Goal: Information Seeking & Learning: Learn about a topic

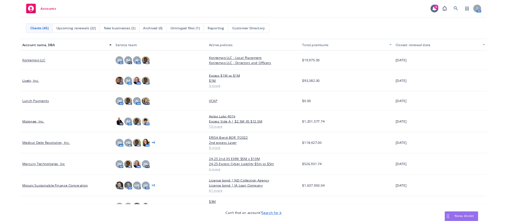
scroll to position [472, 0]
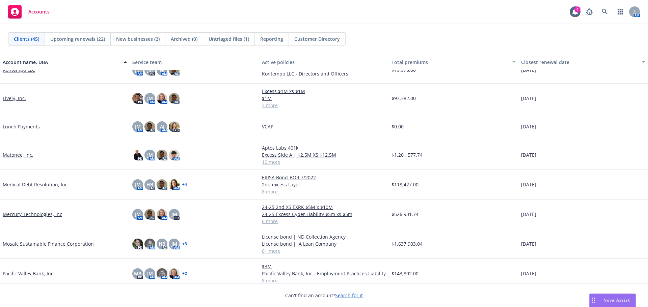
click at [34, 213] on link "Mercury Technologies, Inc" at bounding box center [32, 214] width 59 height 7
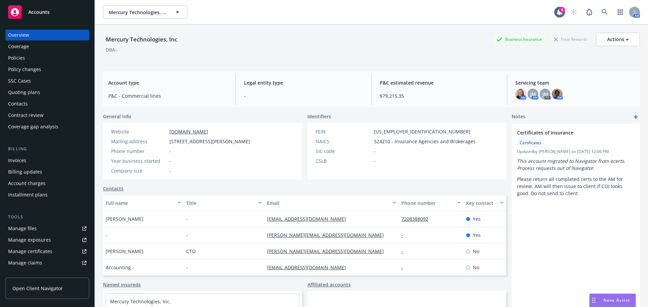
click at [32, 230] on div "Manage files" at bounding box center [22, 228] width 29 height 11
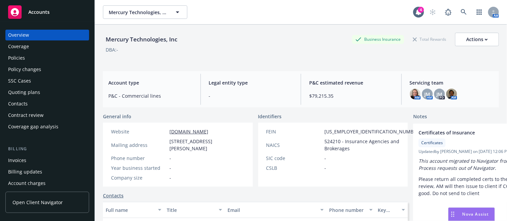
click at [13, 115] on div "Contract review" at bounding box center [25, 115] width 35 height 11
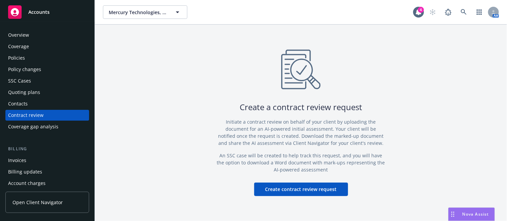
click at [304, 192] on button "Create contract review request" at bounding box center [301, 189] width 94 height 13
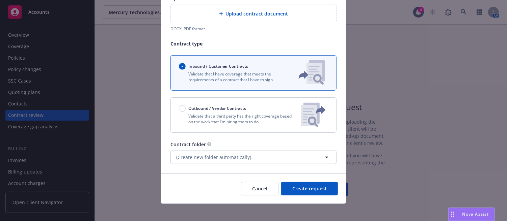
scroll to position [98, 0]
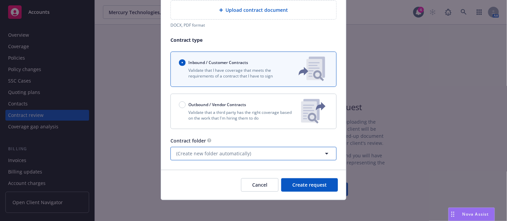
click at [251, 154] on button "(Create new folder automatically)" at bounding box center [253, 153] width 166 height 13
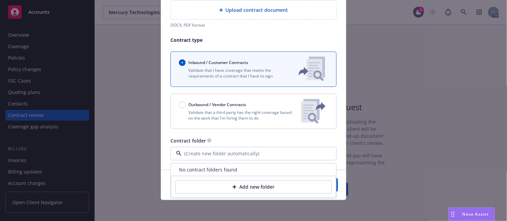
click at [312, 137] on div "Contract folder" at bounding box center [253, 140] width 166 height 7
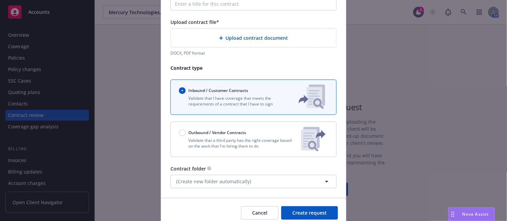
scroll to position [30, 0]
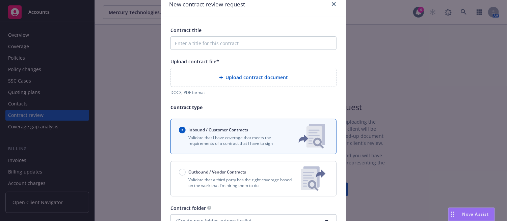
click at [241, 77] on span "Upload contract document" at bounding box center [257, 77] width 62 height 7
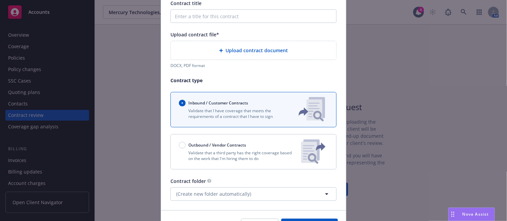
scroll to position [0, 0]
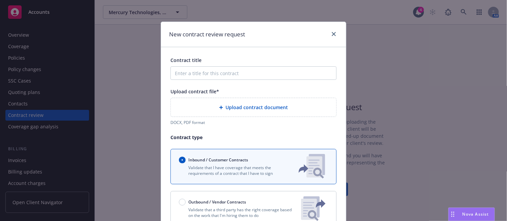
click at [266, 105] on span "Upload contract document" at bounding box center [257, 107] width 62 height 7
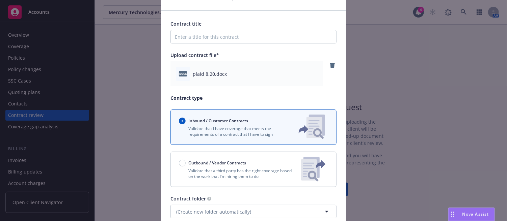
scroll to position [95, 0]
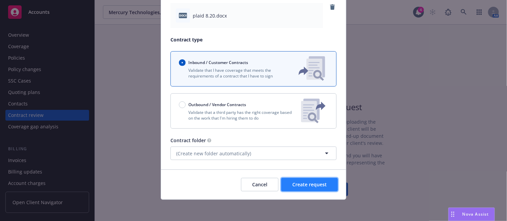
click at [301, 187] on span "Create request" at bounding box center [309, 185] width 34 height 6
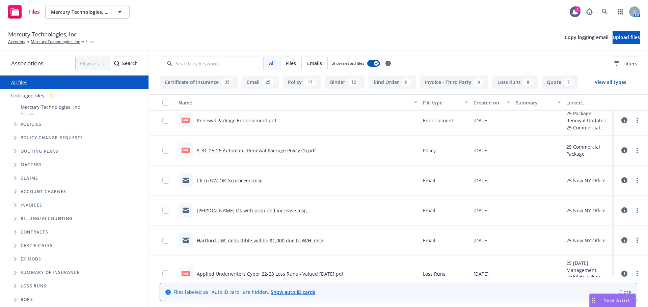
scroll to position [371, 0]
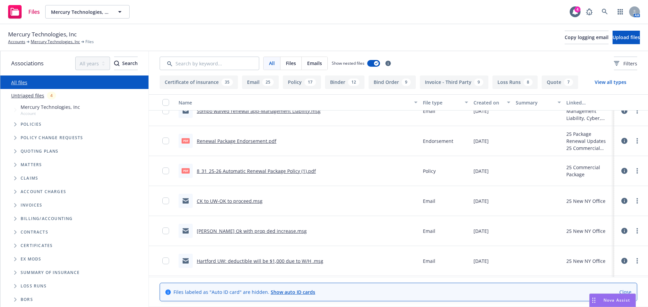
click at [16, 125] on icon "Tree Example" at bounding box center [15, 124] width 2 height 4
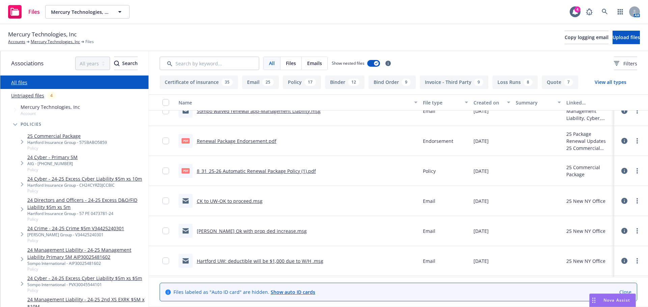
click at [62, 159] on link "24 Cyber - Primary 5M" at bounding box center [52, 157] width 50 height 7
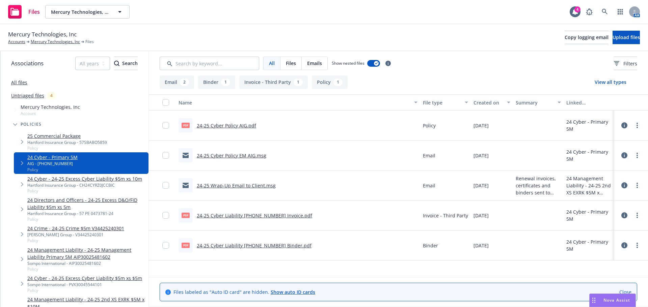
click at [226, 186] on link "24-25 Wrap-Up Email to Client.msg" at bounding box center [236, 186] width 79 height 6
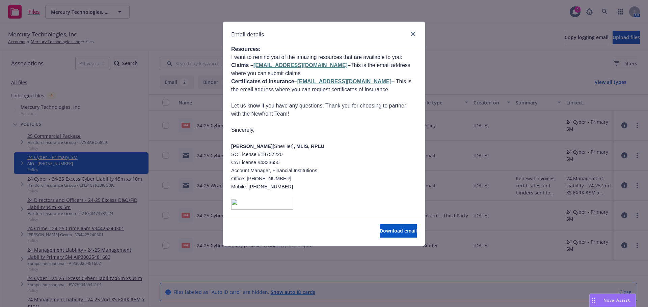
scroll to position [233, 0]
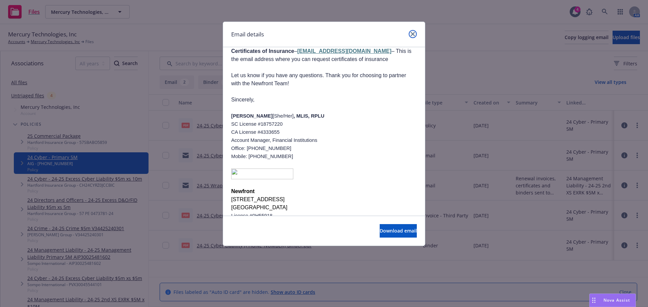
click at [415, 35] on link "close" at bounding box center [413, 34] width 8 height 8
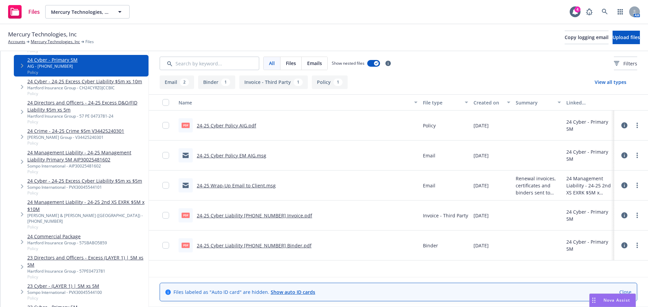
scroll to position [0, 0]
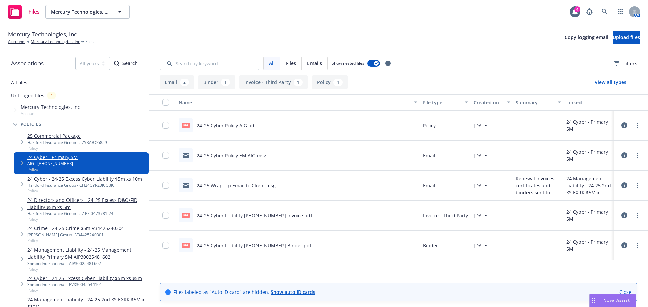
click at [19, 81] on link "All files" at bounding box center [19, 82] width 16 height 6
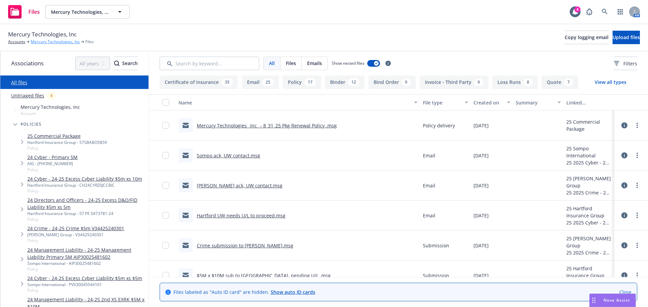
click at [53, 41] on link "Mercury Technologies, Inc" at bounding box center [55, 42] width 49 height 6
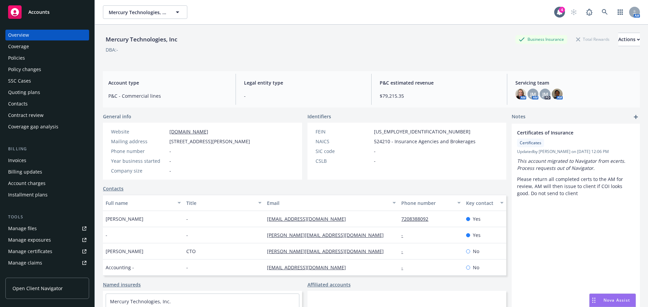
click at [30, 224] on div "Manage files" at bounding box center [22, 228] width 29 height 11
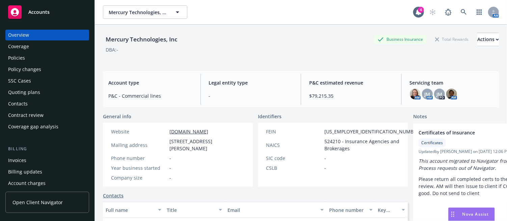
click at [15, 57] on div "Policies" at bounding box center [16, 58] width 17 height 11
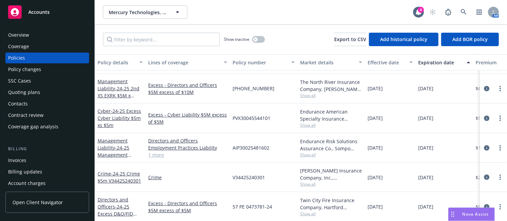
scroll to position [34, 0]
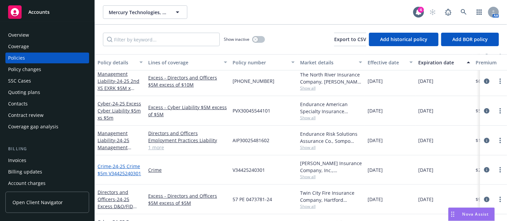
click at [116, 174] on span "- 24-25 Crime $5m V34425240301" at bounding box center [120, 169] width 44 height 13
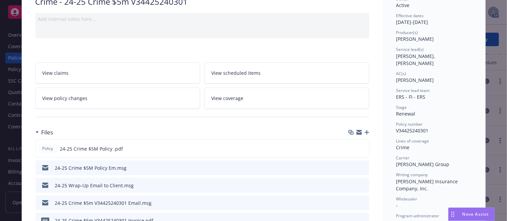
scroll to position [101, 0]
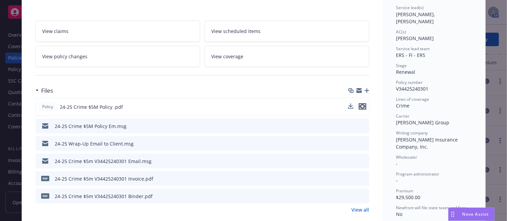
click at [360, 106] on icon "preview file" at bounding box center [362, 106] width 6 height 5
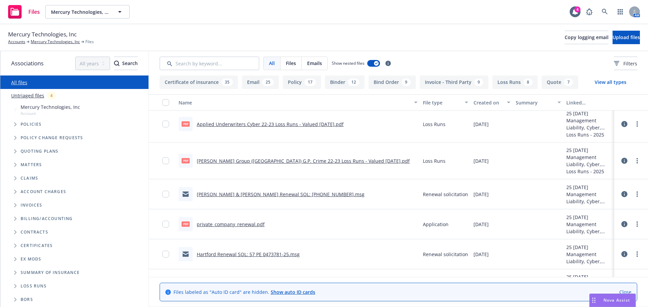
scroll to position [574, 0]
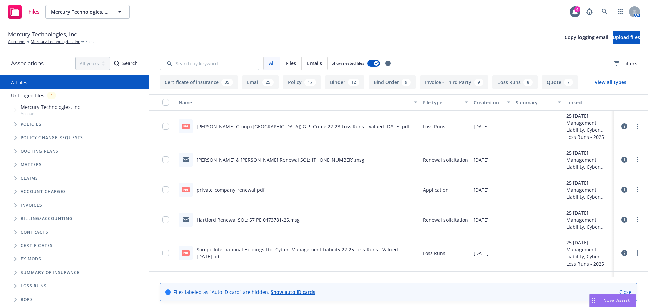
click at [235, 251] on link "Sompo International Holdings Ltd. Cyber, Management Liability 22-25 Loss Runs -…" at bounding box center [297, 253] width 201 height 13
click at [32, 124] on span "Policies" at bounding box center [31, 124] width 21 height 4
click at [17, 124] on span "Tree Example" at bounding box center [15, 124] width 11 height 11
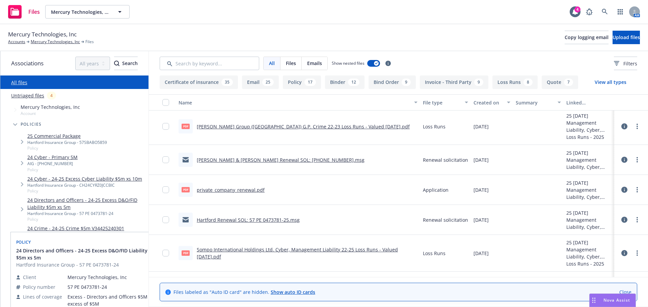
click at [101, 207] on link "24 Directors and Officers - 24-25 Excess D&O/FID Liability $5m xs 5m" at bounding box center [86, 204] width 118 height 14
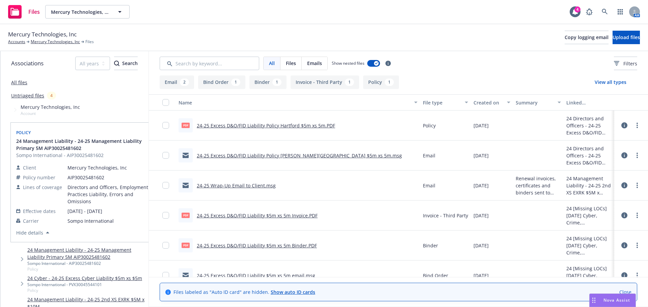
click at [82, 260] on link "24 Management Liability - 24-25 Management Liability Primary 5M AIP30025481602" at bounding box center [86, 254] width 118 height 14
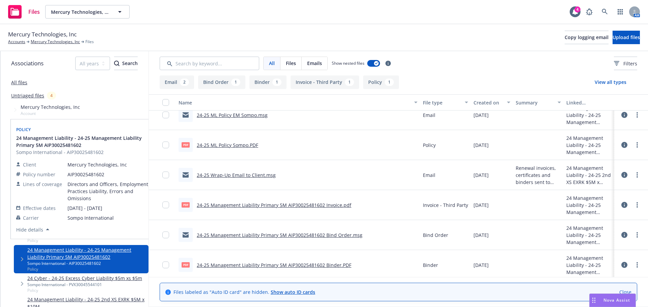
scroll to position [13, 0]
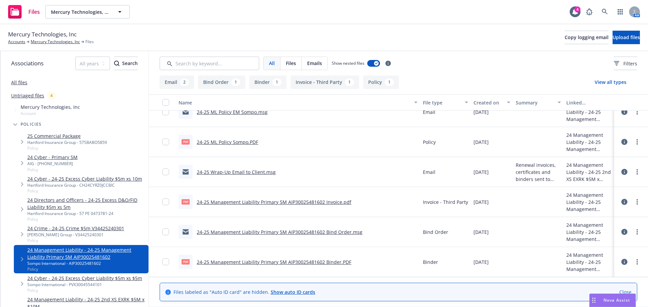
click at [94, 257] on link "24 Management Liability - 24-25 Management Liability Primary 5M AIP30025481602" at bounding box center [86, 254] width 118 height 14
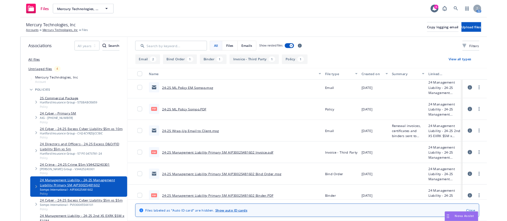
scroll to position [0, 0]
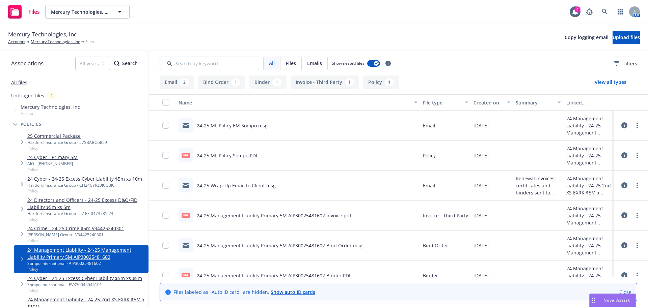
click at [198, 156] on link "24-25 ML Policy Sompo.PDF" at bounding box center [227, 155] width 61 height 6
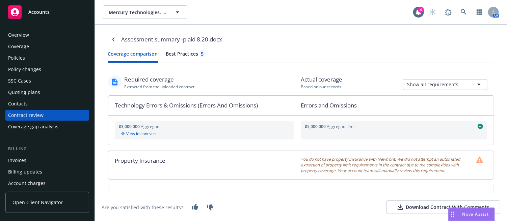
click at [174, 54] on div "Best Practices 5" at bounding box center [185, 53] width 39 height 7
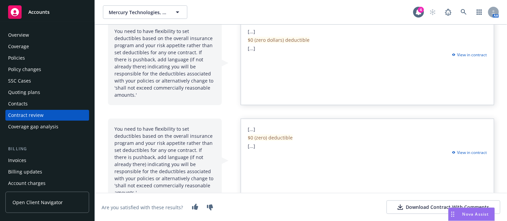
scroll to position [274, 0]
click at [24, 56] on div "Policies" at bounding box center [16, 58] width 17 height 11
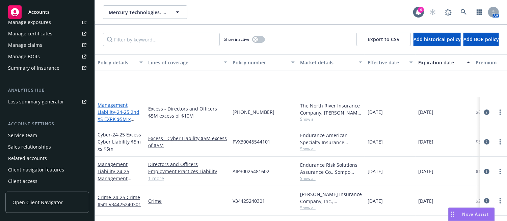
scroll to position [67, 0]
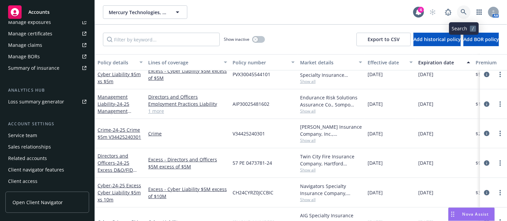
click at [465, 12] on icon at bounding box center [464, 12] width 6 height 6
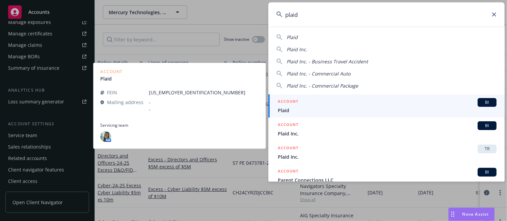
type input "plaid"
click at [324, 101] on div "ACCOUNT BI" at bounding box center [387, 102] width 219 height 9
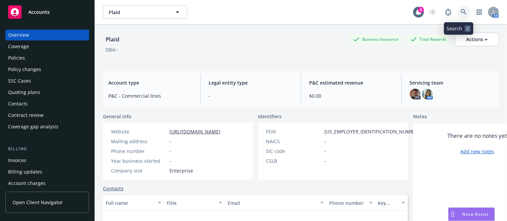
click at [461, 12] on icon at bounding box center [464, 12] width 6 height 6
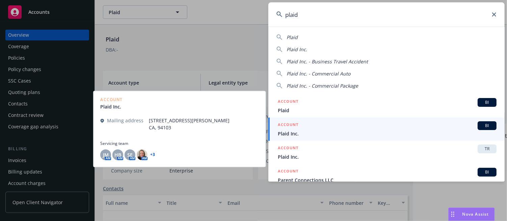
type input "plaid"
click at [385, 124] on div "ACCOUNT BI" at bounding box center [387, 125] width 219 height 9
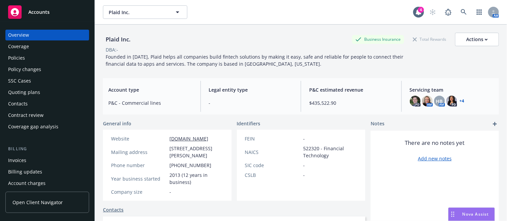
click at [18, 57] on div "Policies" at bounding box center [16, 58] width 17 height 11
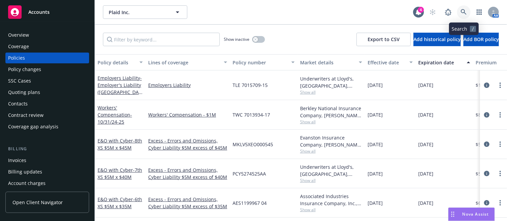
click at [465, 9] on icon at bounding box center [464, 12] width 6 height 6
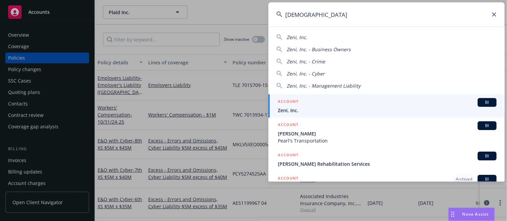
click at [323, 36] on div "Zeni, Inc." at bounding box center [386, 37] width 220 height 7
type input "Zeni, Inc."
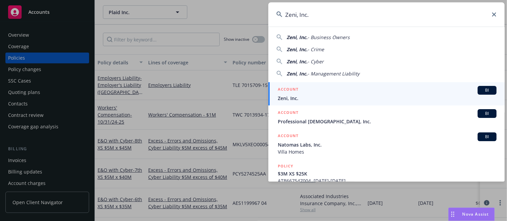
click at [379, 91] on div "ACCOUNT BI" at bounding box center [387, 90] width 219 height 9
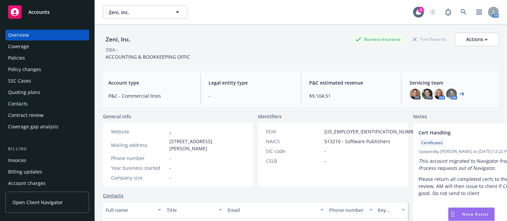
click at [18, 58] on div "Policies" at bounding box center [16, 58] width 17 height 11
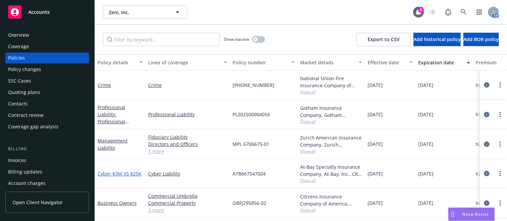
click at [138, 171] on span "- $3M XS $25K" at bounding box center [126, 174] width 31 height 6
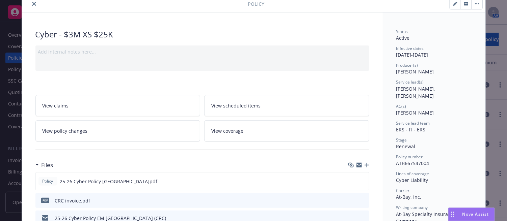
scroll to position [67, 0]
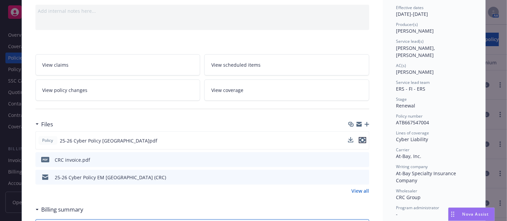
click at [362, 138] on icon "preview file" at bounding box center [362, 140] width 6 height 5
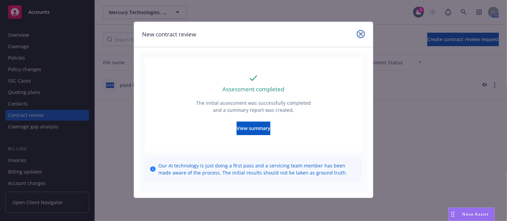
click at [361, 33] on icon "close" at bounding box center [361, 34] width 4 height 4
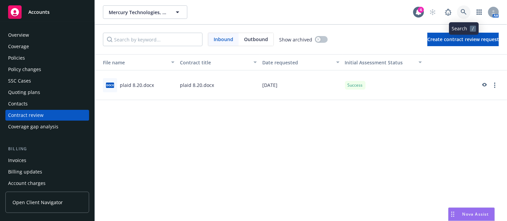
click at [465, 10] on icon at bounding box center [464, 12] width 6 height 6
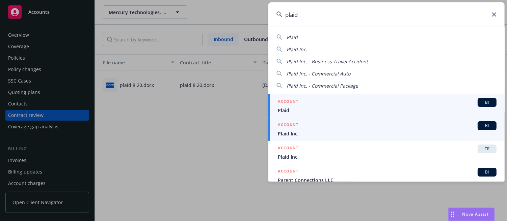
type input "plaid"
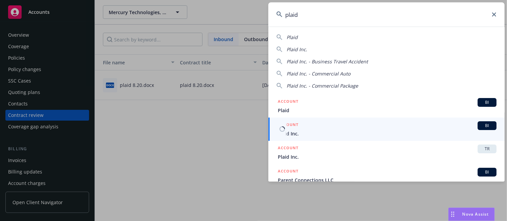
click at [308, 131] on span "Plaid Inc." at bounding box center [387, 133] width 219 height 7
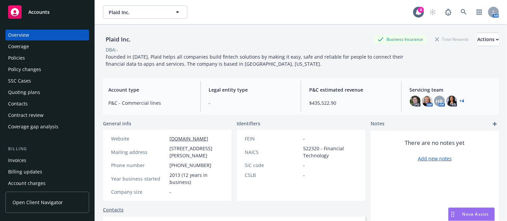
click at [23, 54] on div "Policies" at bounding box center [16, 58] width 17 height 11
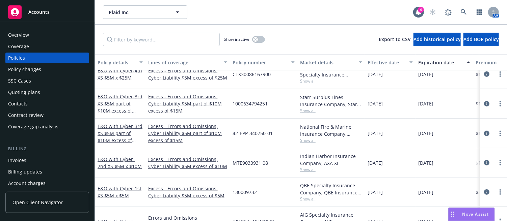
scroll to position [202, 0]
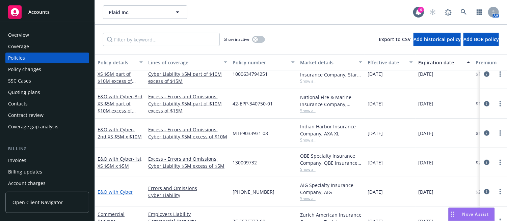
click at [124, 193] on link "E&O with Cyber" at bounding box center [115, 192] width 35 height 6
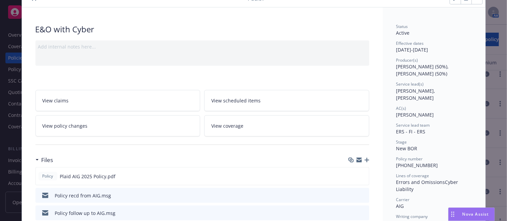
scroll to position [67, 0]
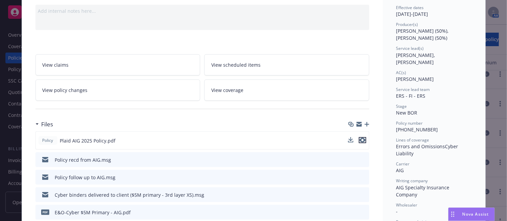
click at [360, 141] on icon "preview file" at bounding box center [362, 140] width 6 height 5
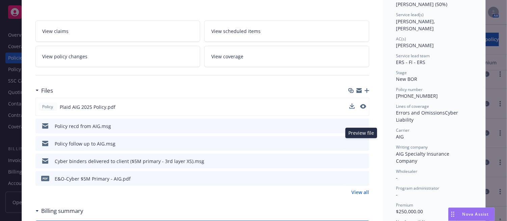
click at [361, 143] on icon "preview file" at bounding box center [363, 143] width 6 height 5
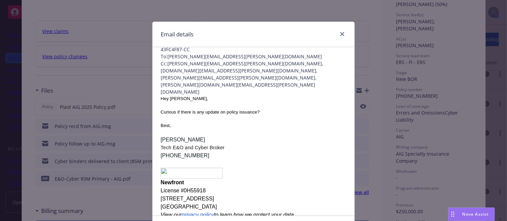
scroll to position [0, 0]
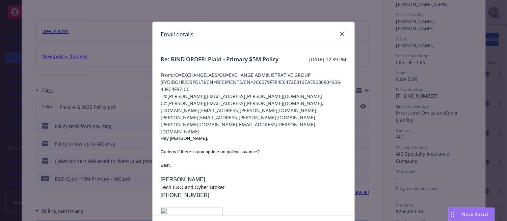
click at [336, 29] on div "Email details" at bounding box center [253, 34] width 202 height 25
click at [340, 32] on icon "close" at bounding box center [342, 34] width 4 height 4
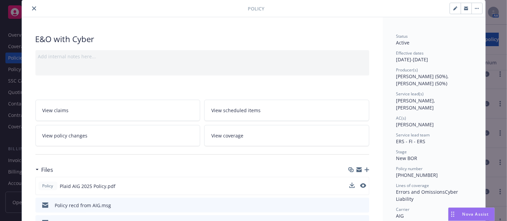
scroll to position [34, 0]
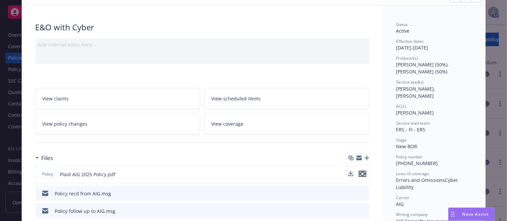
click at [361, 172] on icon "preview file" at bounding box center [362, 174] width 6 height 5
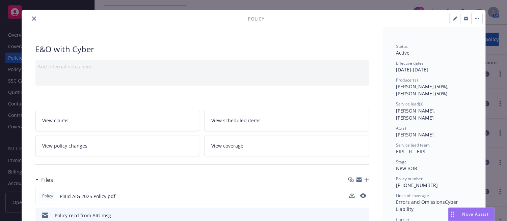
scroll to position [0, 0]
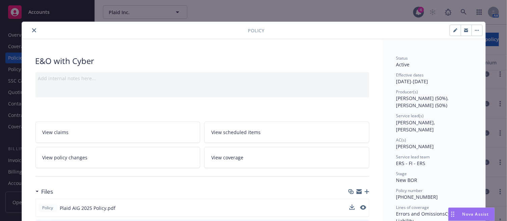
click at [32, 28] on button "close" at bounding box center [34, 30] width 8 height 8
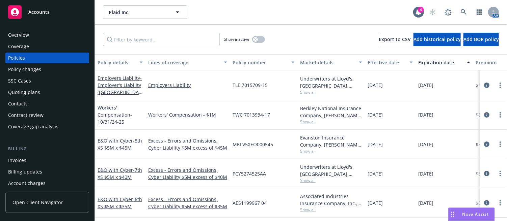
click at [16, 47] on div "Coverage" at bounding box center [18, 46] width 21 height 11
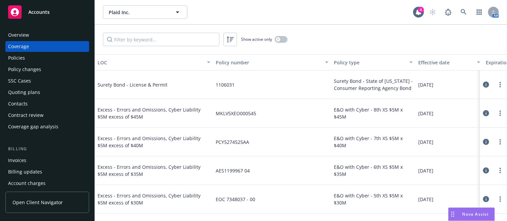
click at [25, 34] on div "Overview" at bounding box center [18, 35] width 21 height 11
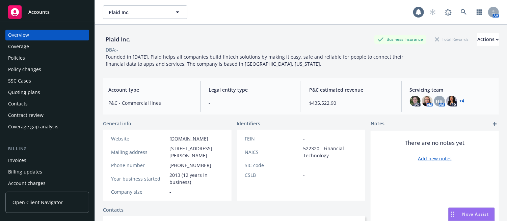
click at [34, 8] on div "Accounts" at bounding box center [47, 11] width 78 height 13
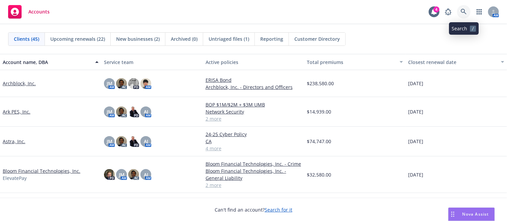
click at [464, 9] on icon at bounding box center [464, 12] width 6 height 6
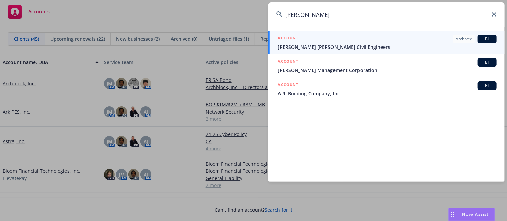
type input "[PERSON_NAME]"
click at [495, 15] on icon at bounding box center [494, 14] width 4 height 4
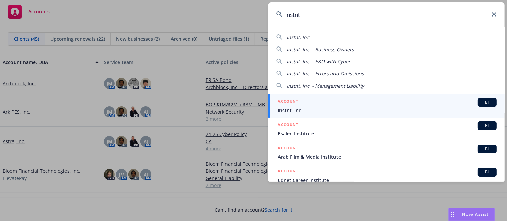
click at [317, 41] on div "Instnt, Inc. Instnt, Inc. - Business Owners Instnt, Inc. - E&O with Cyber Instn…" at bounding box center [386, 60] width 236 height 58
click at [304, 38] on span "Instnt, Inc." at bounding box center [298, 37] width 24 height 6
type input "Instnt, Inc."
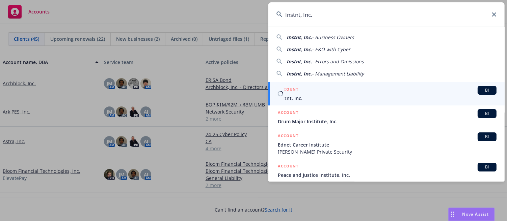
click at [481, 88] on span "BI" at bounding box center [486, 90] width 13 height 6
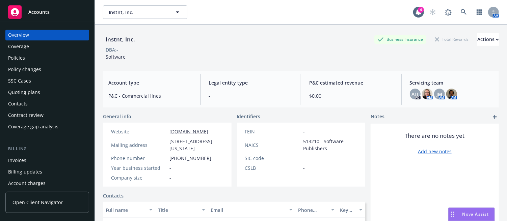
click at [11, 59] on div "Policies" at bounding box center [16, 58] width 17 height 11
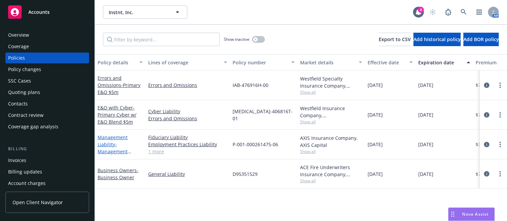
click at [113, 151] on span "- Management Liability (D&O $5m, EPL $5m FID $5m)" at bounding box center [119, 155] width 43 height 28
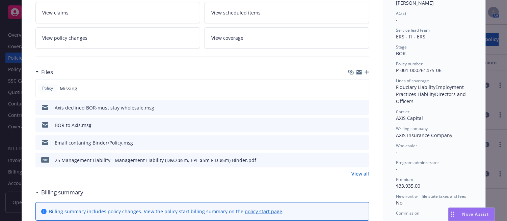
scroll to position [135, 0]
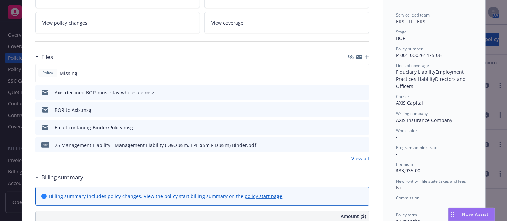
click at [360, 128] on icon "preview file" at bounding box center [363, 127] width 6 height 5
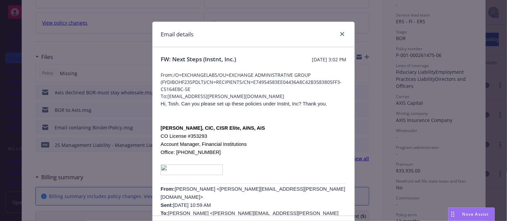
click at [344, 33] on div "Email details" at bounding box center [253, 34] width 202 height 25
click at [340, 33] on icon "close" at bounding box center [342, 34] width 4 height 4
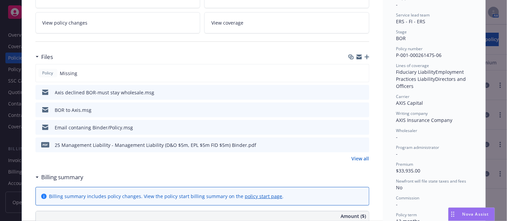
click at [85, 143] on div "25 Management Liability - Management Liability (D&O $5m, EPL $5m FID $5m) Binde…" at bounding box center [155, 145] width 201 height 7
click at [46, 142] on span "pdf" at bounding box center [45, 144] width 8 height 5
click at [365, 145] on div "pdf 25 Management Liability - Management Liability (D&O $5m, EPL $5m FID $5m) B…" at bounding box center [202, 145] width 334 height 15
click at [362, 143] on icon "preview file" at bounding box center [363, 144] width 6 height 5
